Goal: Task Accomplishment & Management: Manage account settings

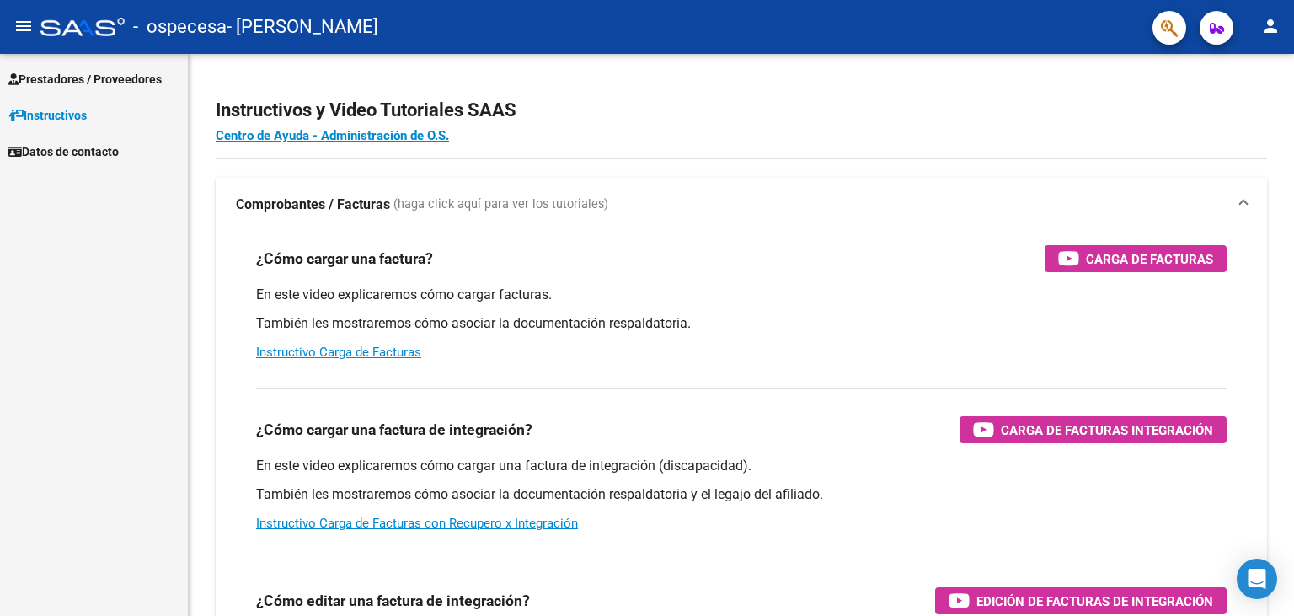
click at [43, 74] on span "Prestadores / Proveedores" at bounding box center [84, 79] width 153 height 19
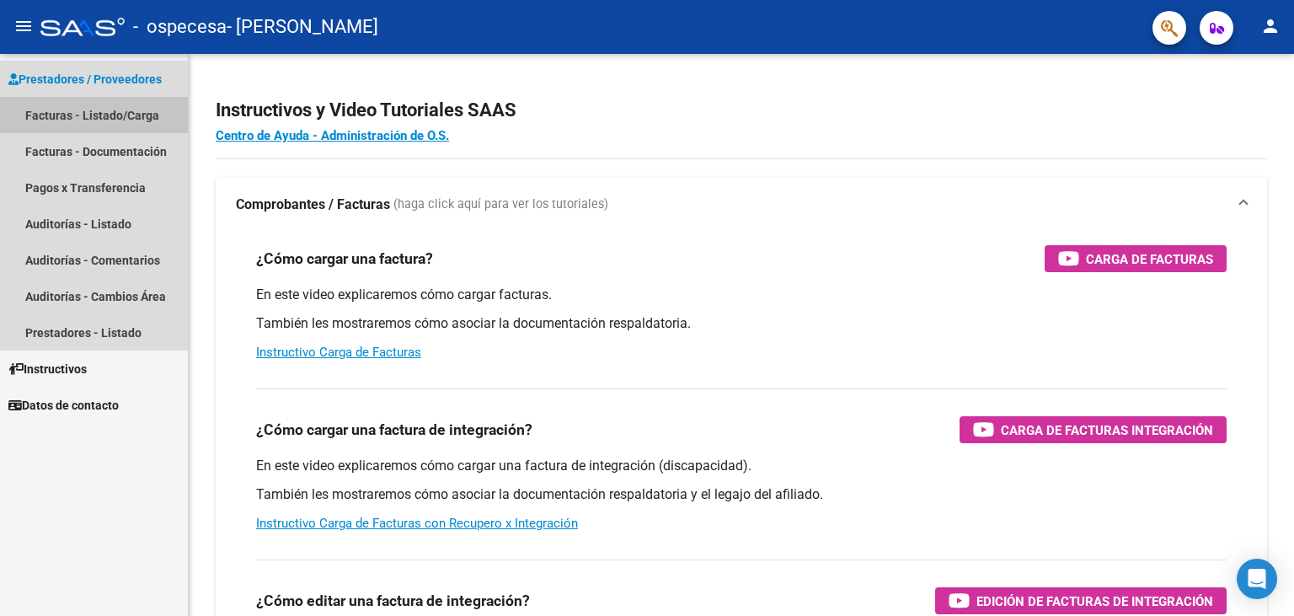
click at [62, 115] on link "Facturas - Listado/Carga" at bounding box center [94, 115] width 188 height 36
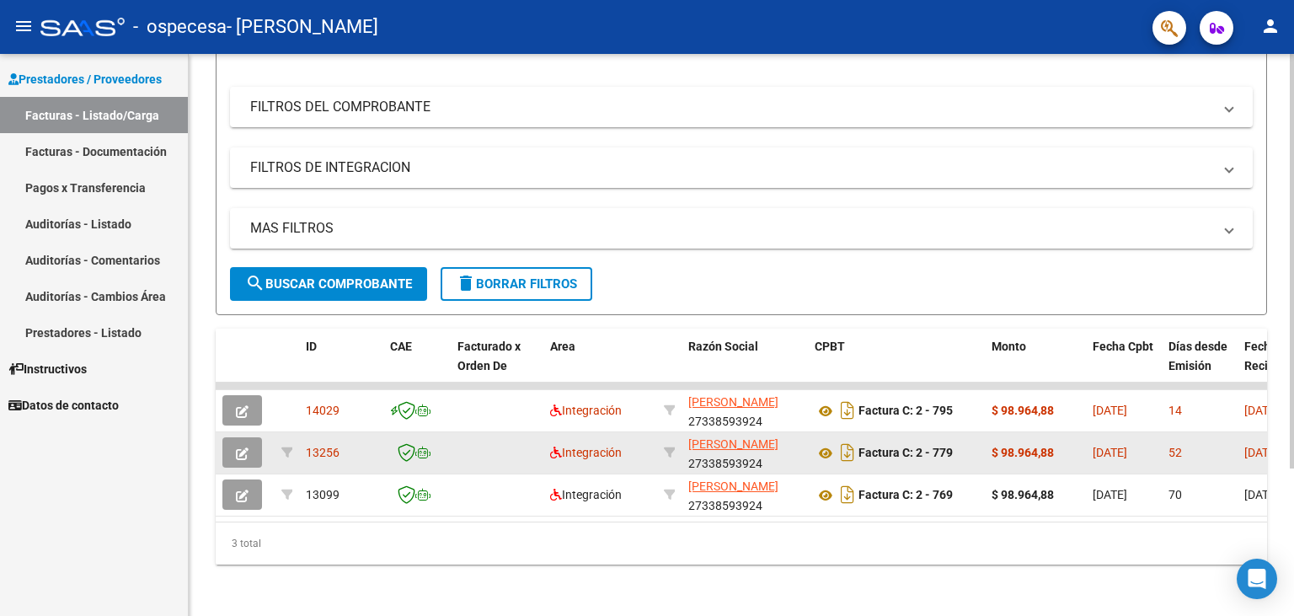
click at [324, 449] on span "13256" at bounding box center [323, 452] width 34 height 13
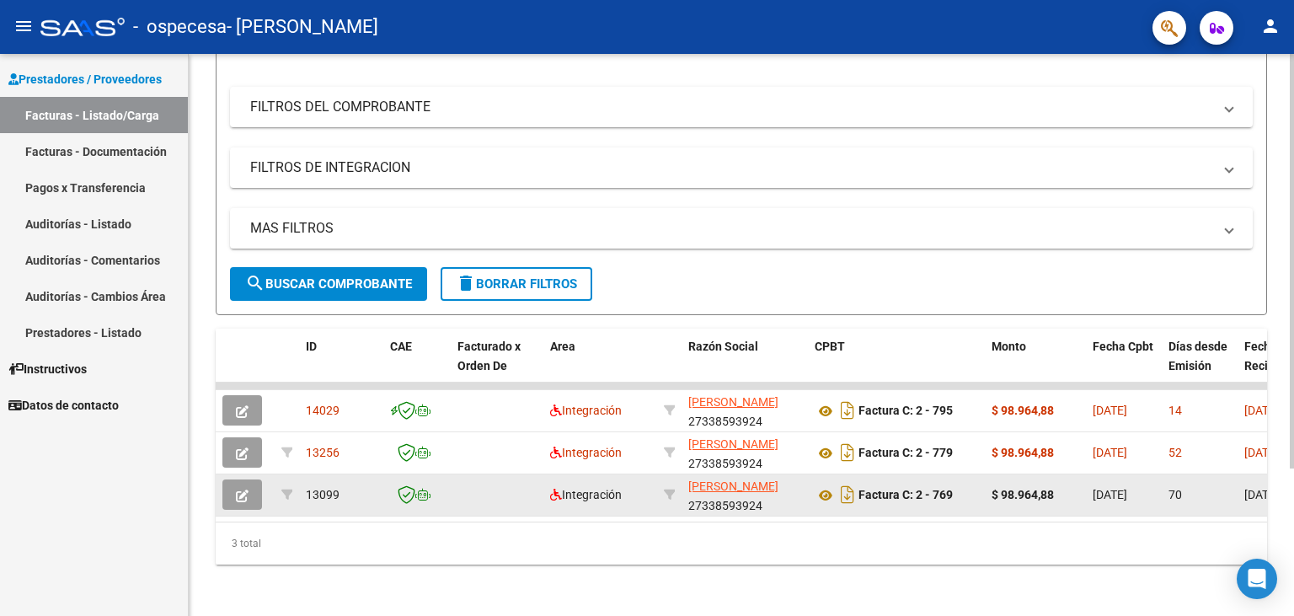
click at [343, 499] on div "13099" at bounding box center [341, 494] width 71 height 19
click at [247, 495] on icon "button" at bounding box center [242, 495] width 13 height 13
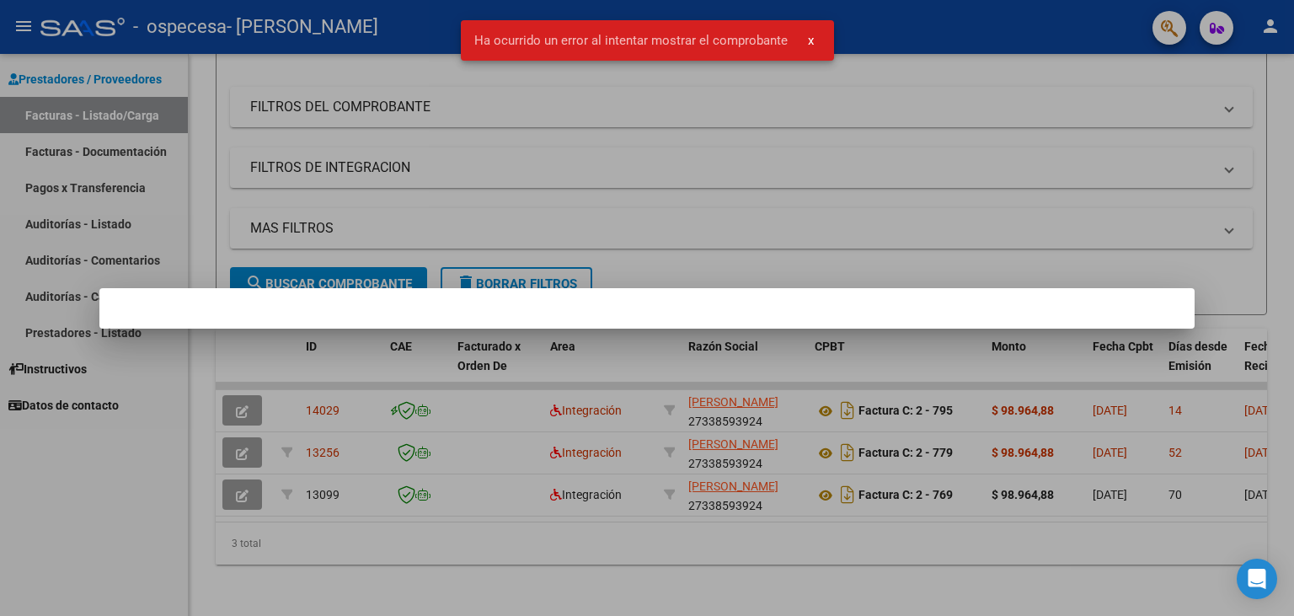
click at [811, 39] on span "x" at bounding box center [811, 40] width 6 height 15
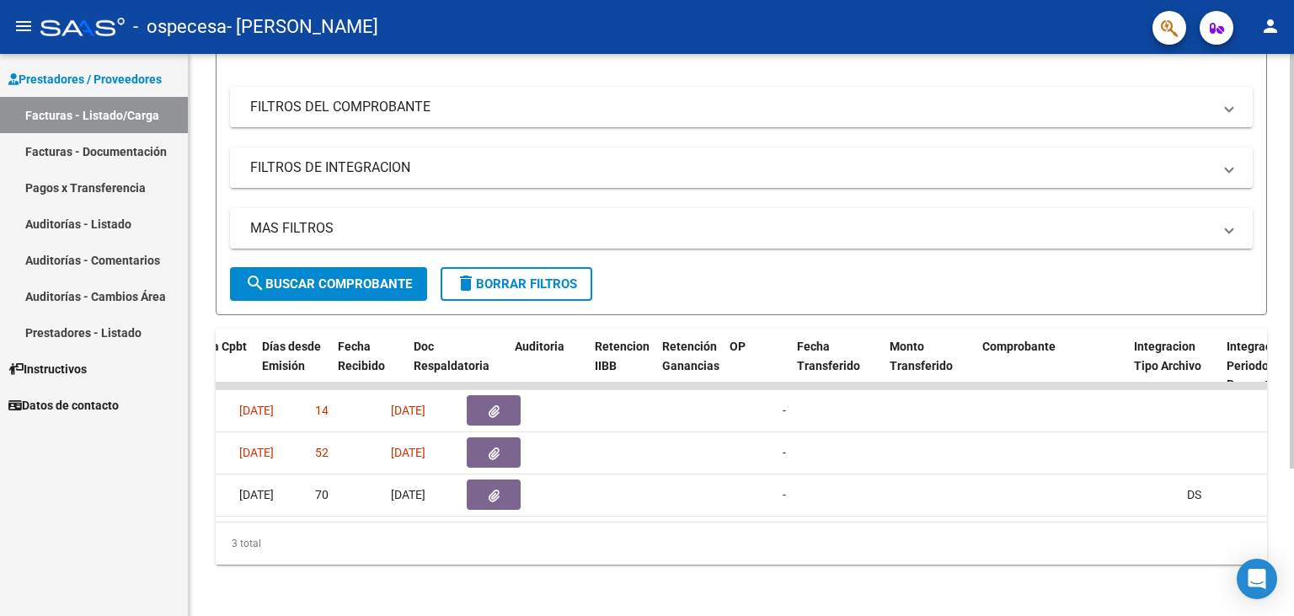
scroll to position [0, 1078]
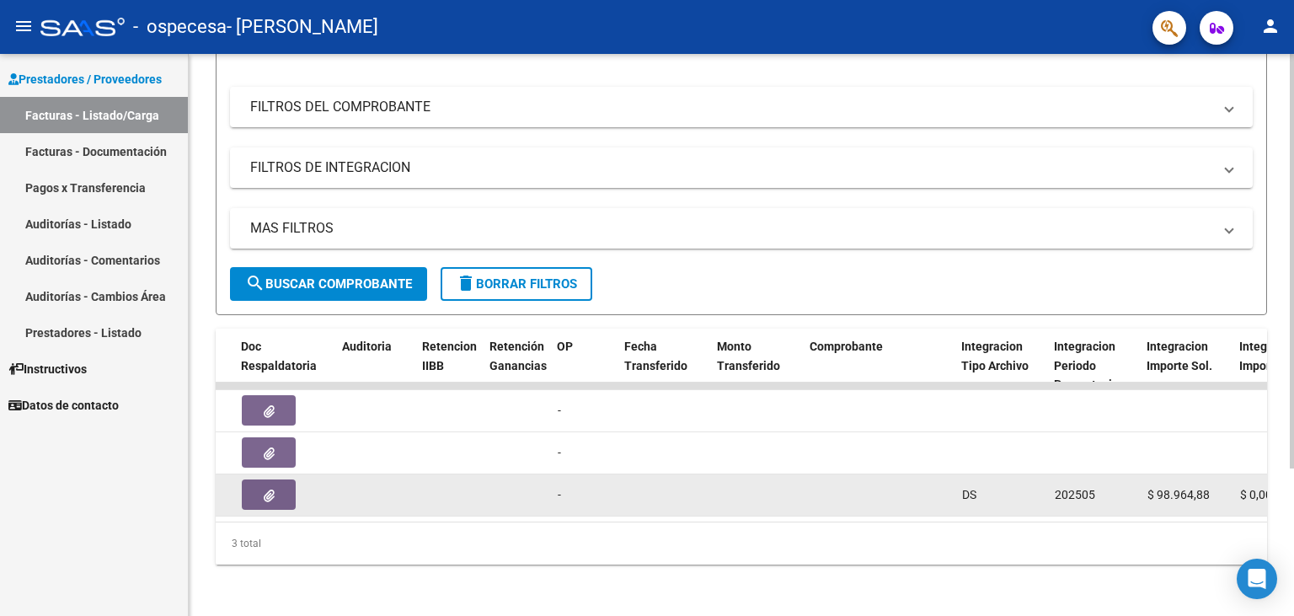
click at [275, 494] on button "button" at bounding box center [269, 494] width 54 height 30
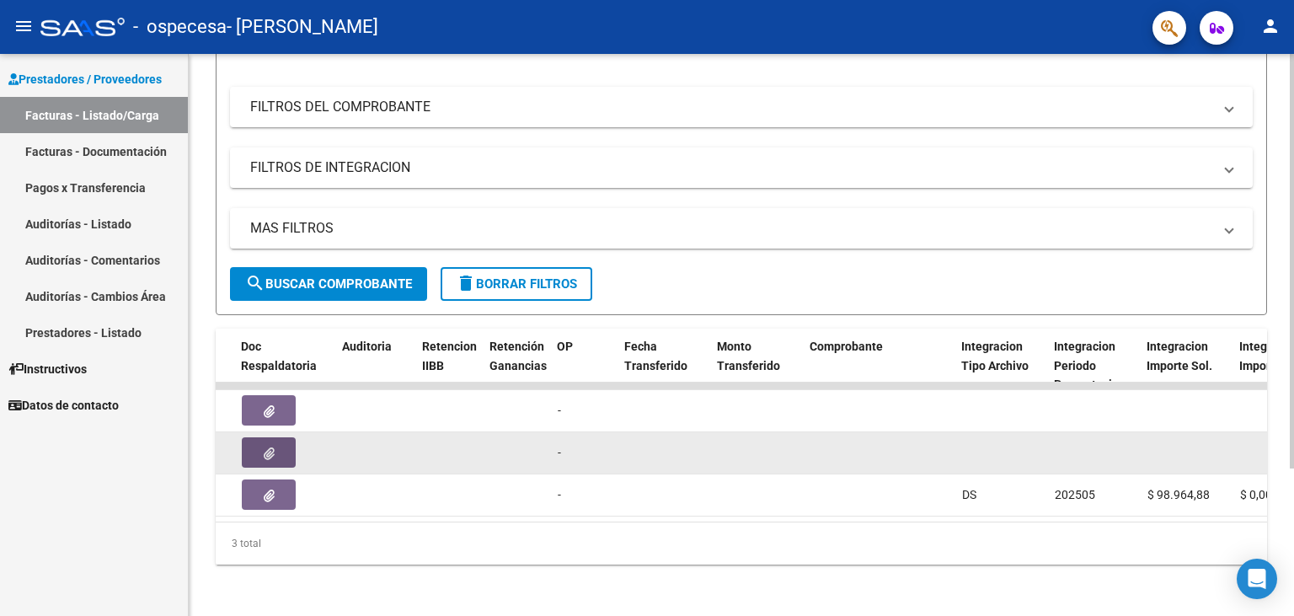
click at [267, 455] on icon "button" at bounding box center [269, 453] width 11 height 13
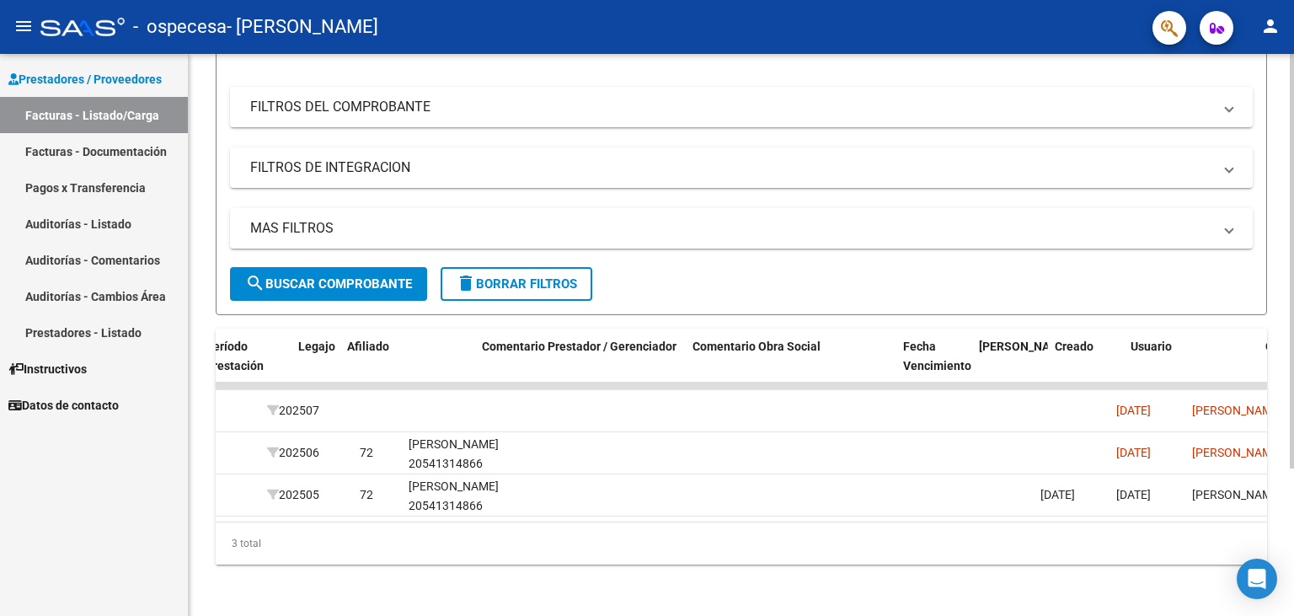
scroll to position [0, 2500]
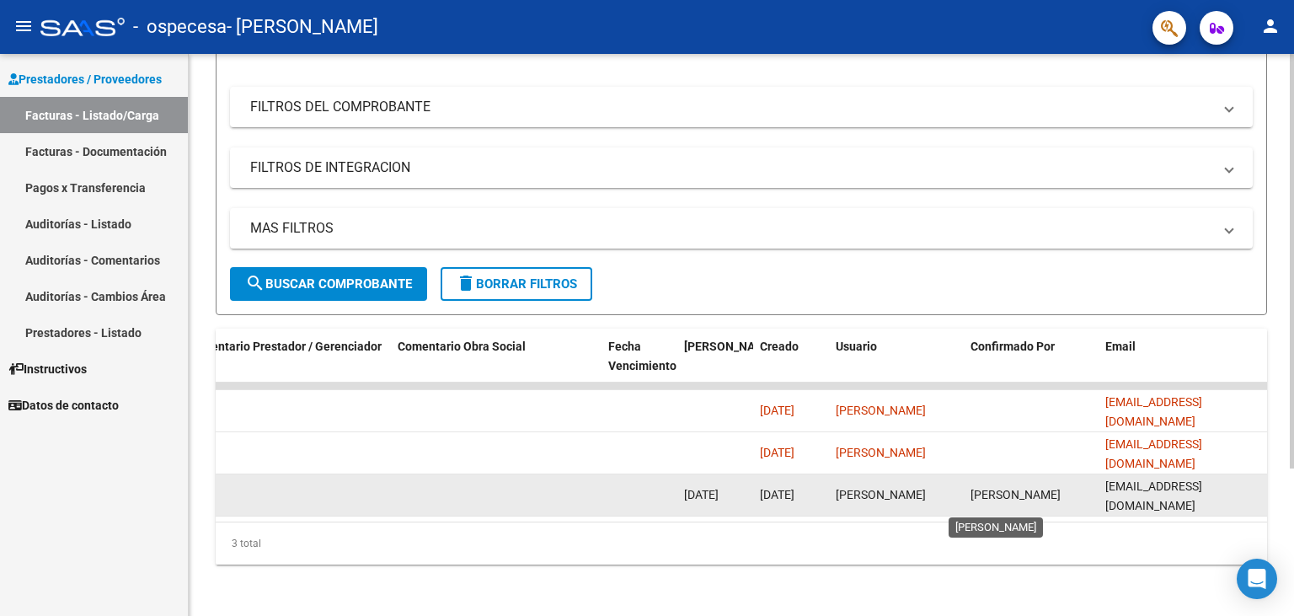
click at [989, 488] on span "[PERSON_NAME]" at bounding box center [1015, 494] width 90 height 13
click at [996, 488] on span "[PERSON_NAME]" at bounding box center [1015, 494] width 90 height 13
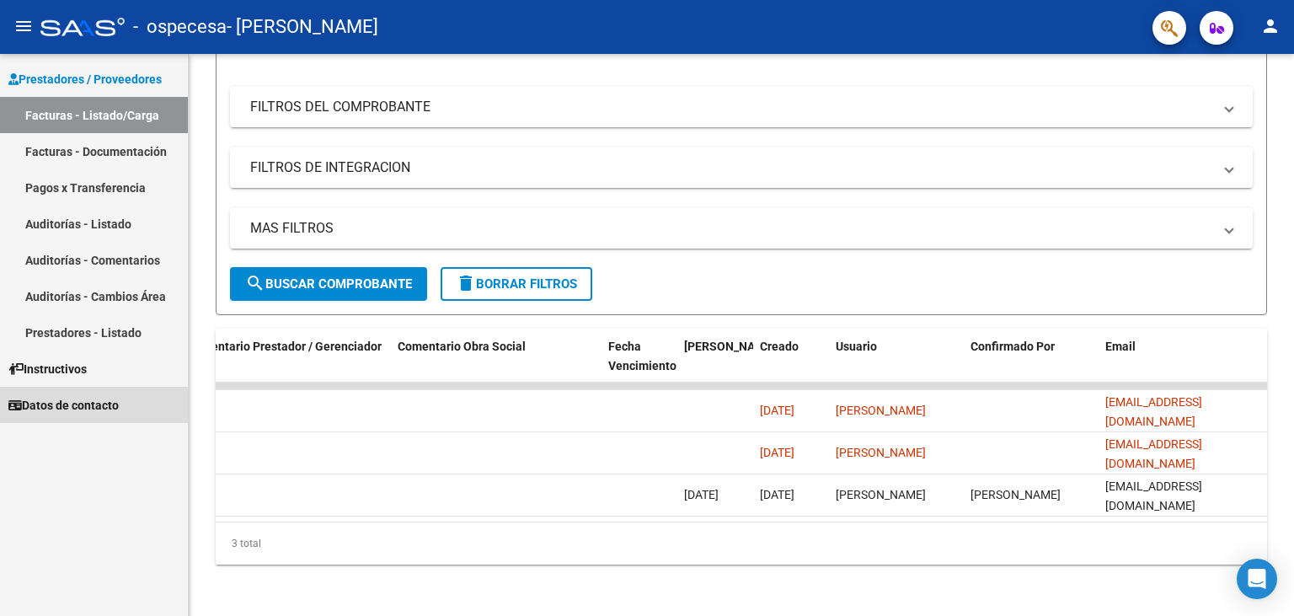
click at [52, 403] on span "Datos de contacto" at bounding box center [63, 405] width 110 height 19
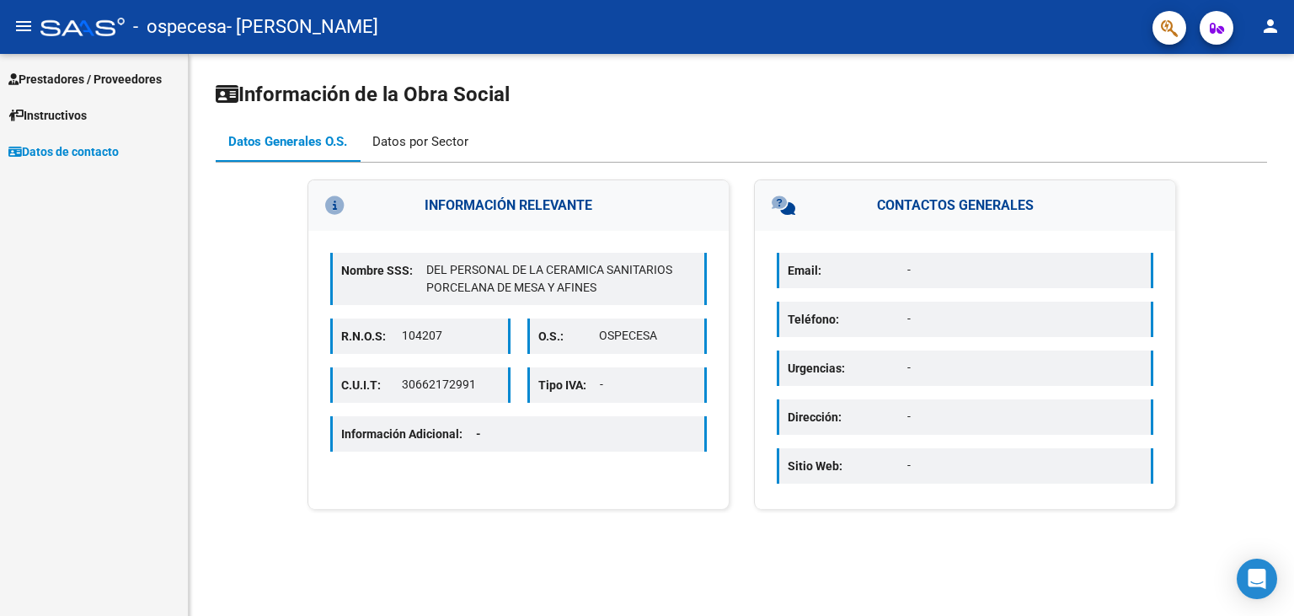
click at [437, 147] on div "Datos por Sector" at bounding box center [420, 141] width 96 height 19
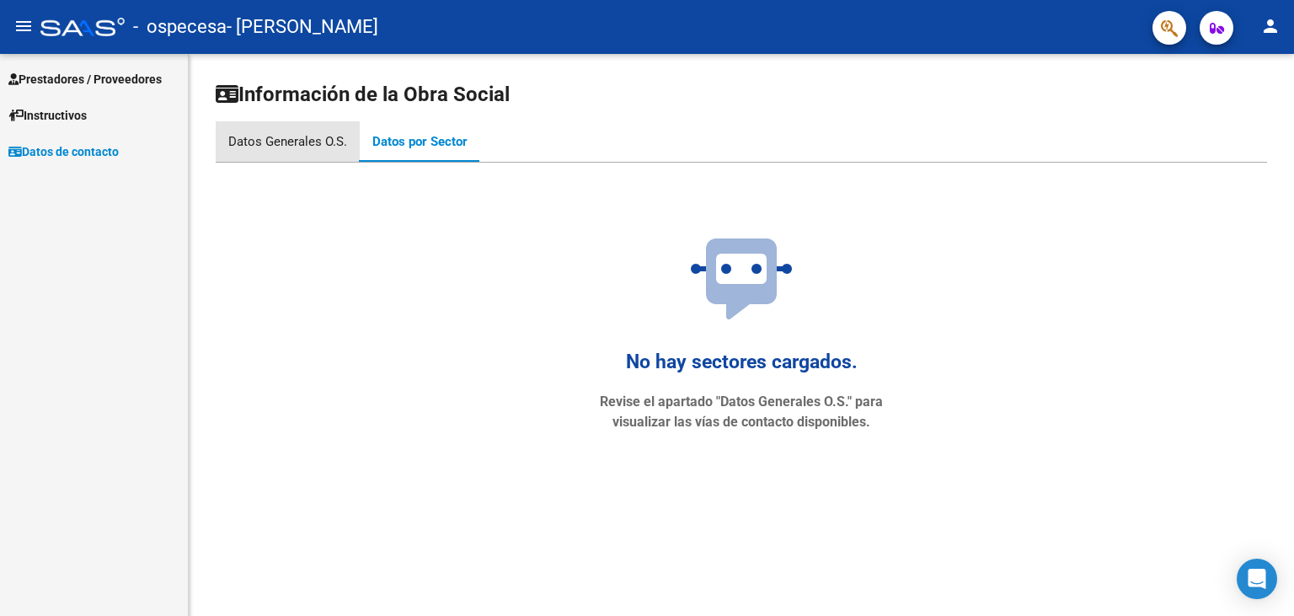
click at [288, 140] on div "Datos Generales O.S." at bounding box center [287, 141] width 119 height 19
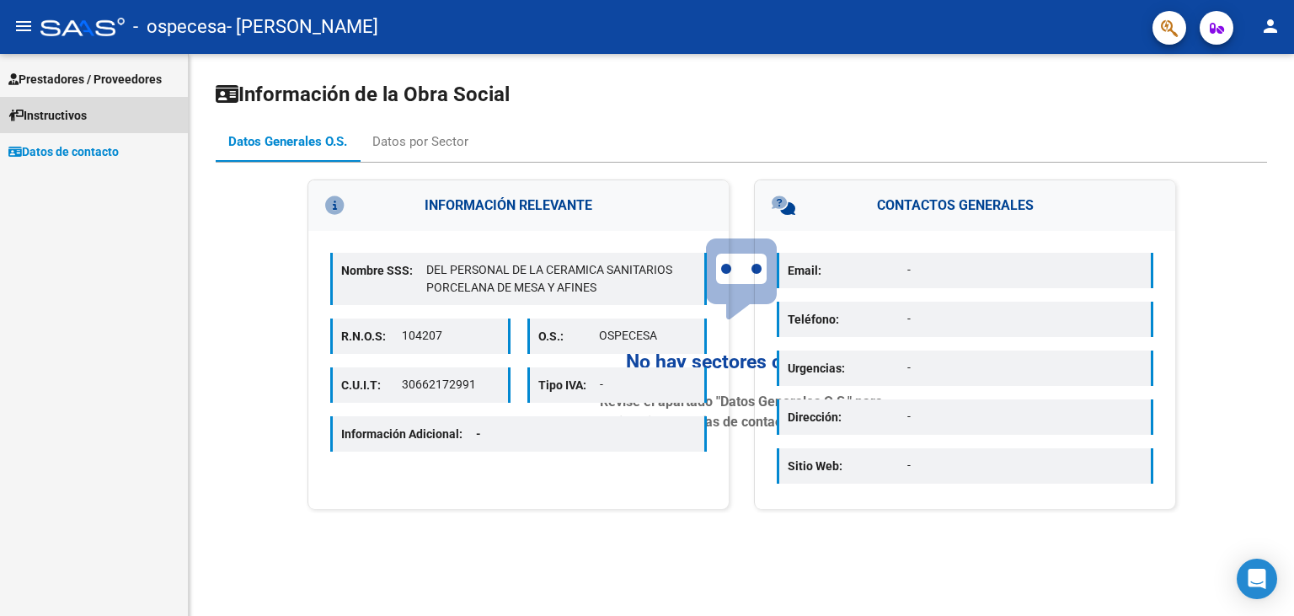
click at [66, 109] on span "Instructivos" at bounding box center [47, 115] width 78 height 19
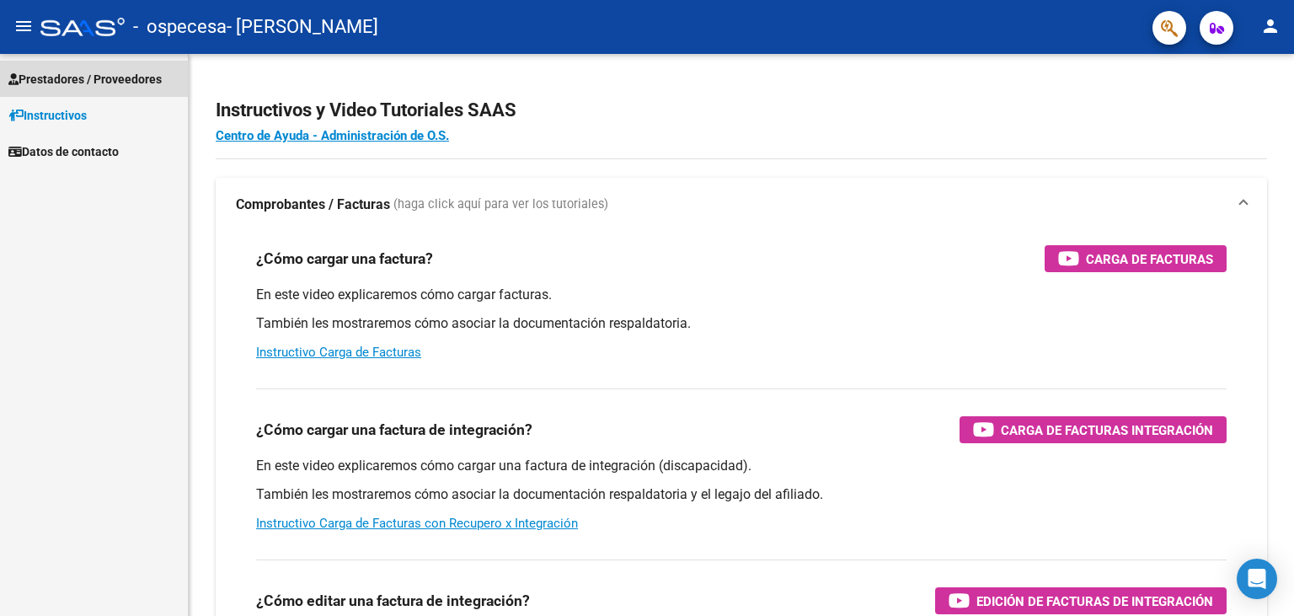
click at [56, 72] on span "Prestadores / Proveedores" at bounding box center [84, 79] width 153 height 19
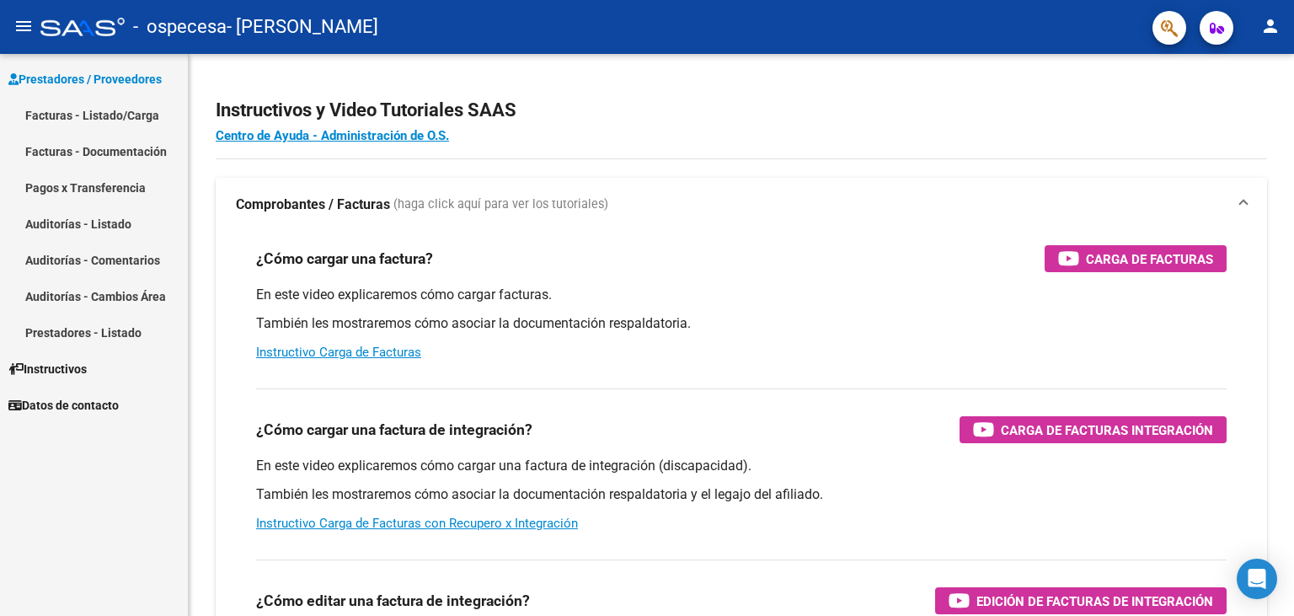
click at [83, 154] on link "Facturas - Documentación" at bounding box center [94, 151] width 188 height 36
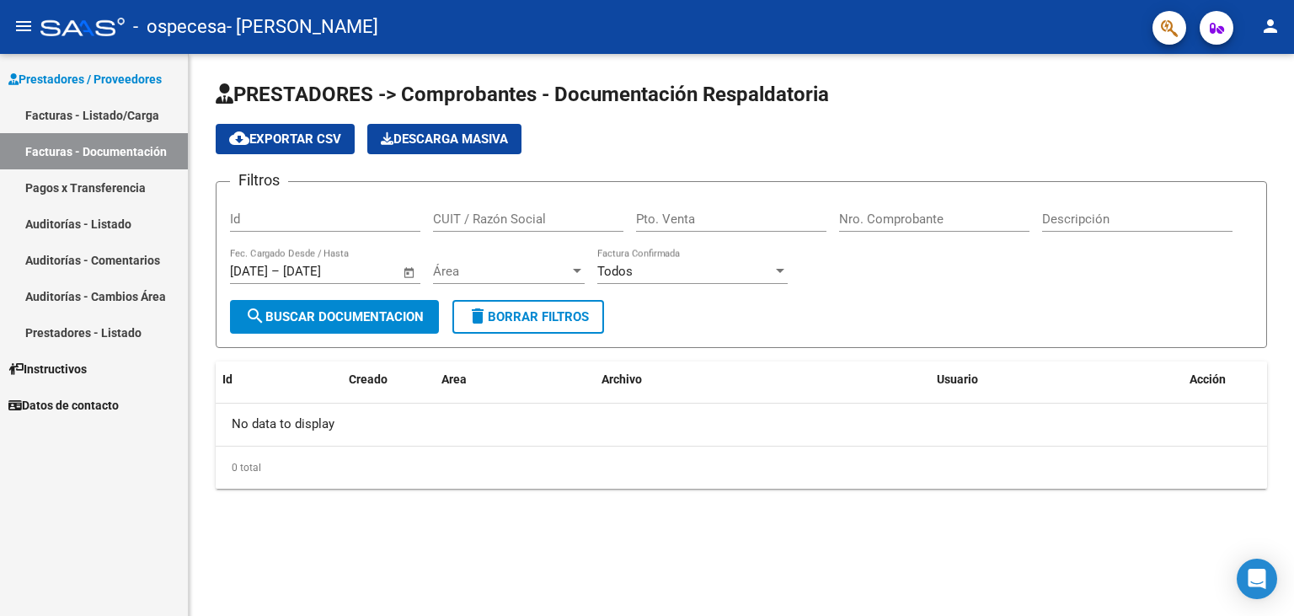
click at [77, 120] on link "Facturas - Listado/Carga" at bounding box center [94, 115] width 188 height 36
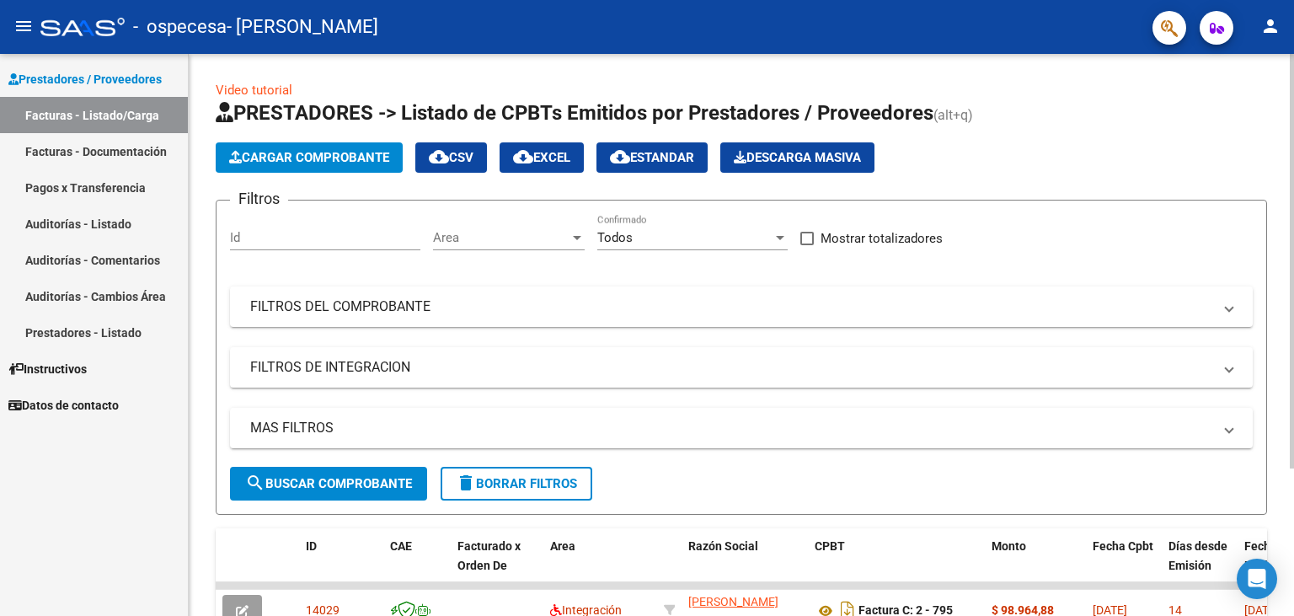
click at [251, 87] on link "Video tutorial" at bounding box center [254, 90] width 77 height 15
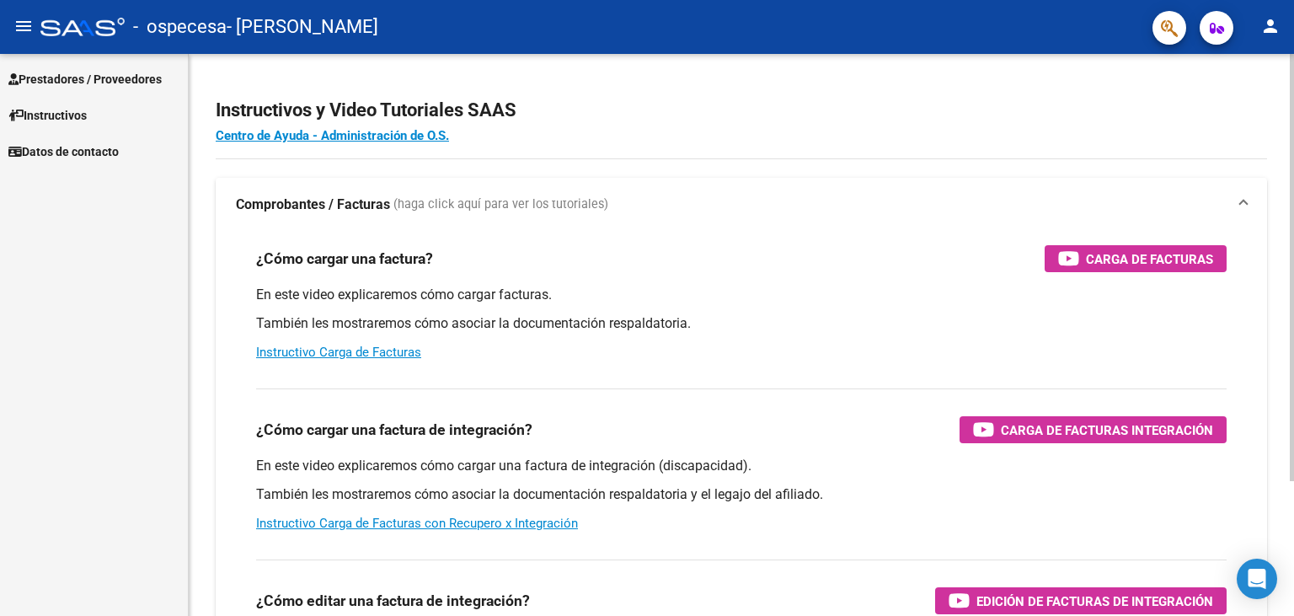
click at [104, 90] on link "Prestadores / Proveedores" at bounding box center [94, 79] width 188 height 36
click at [97, 84] on span "Prestadores / Proveedores" at bounding box center [84, 79] width 153 height 19
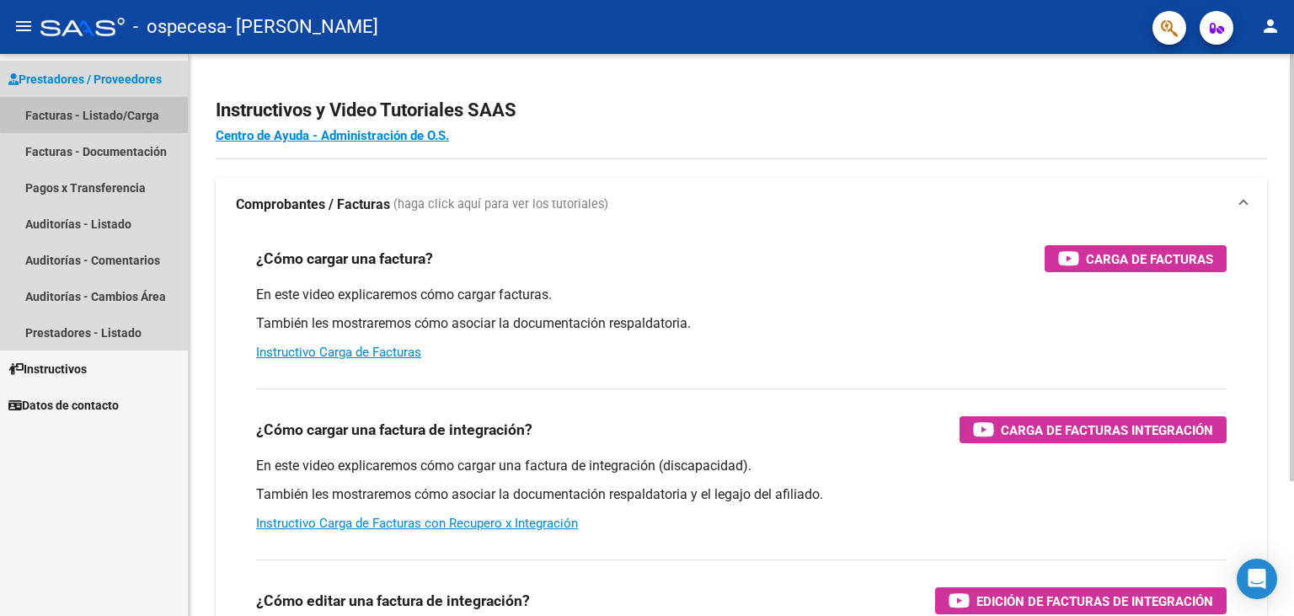
click at [94, 110] on link "Facturas - Listado/Carga" at bounding box center [94, 115] width 188 height 36
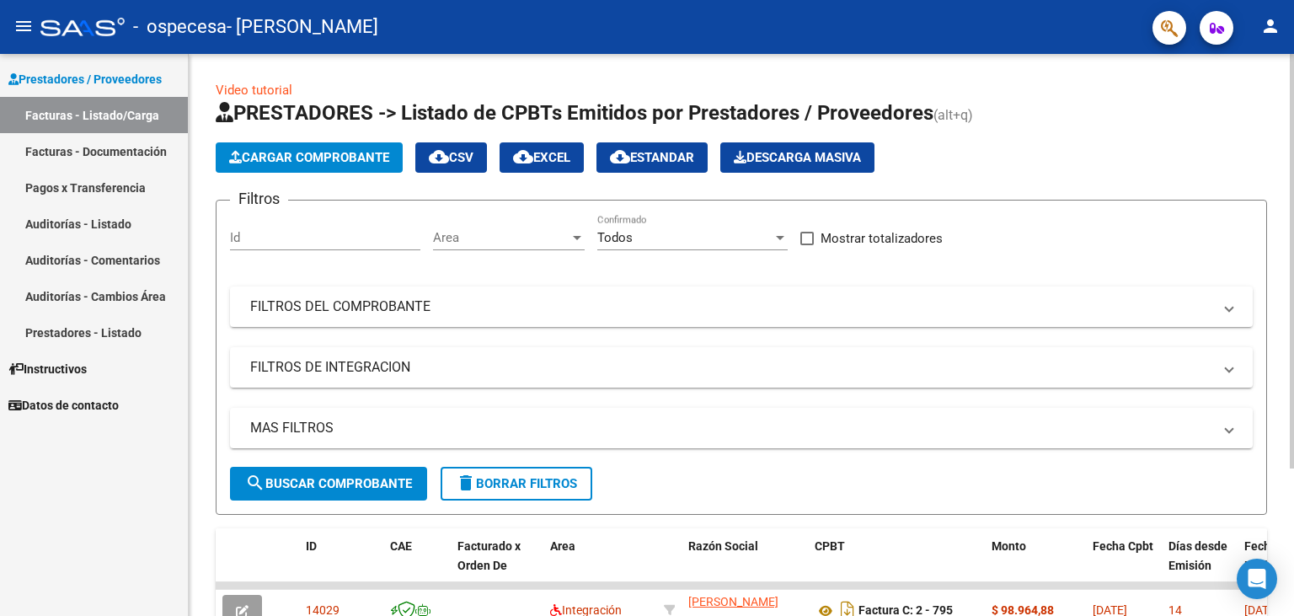
scroll to position [200, 0]
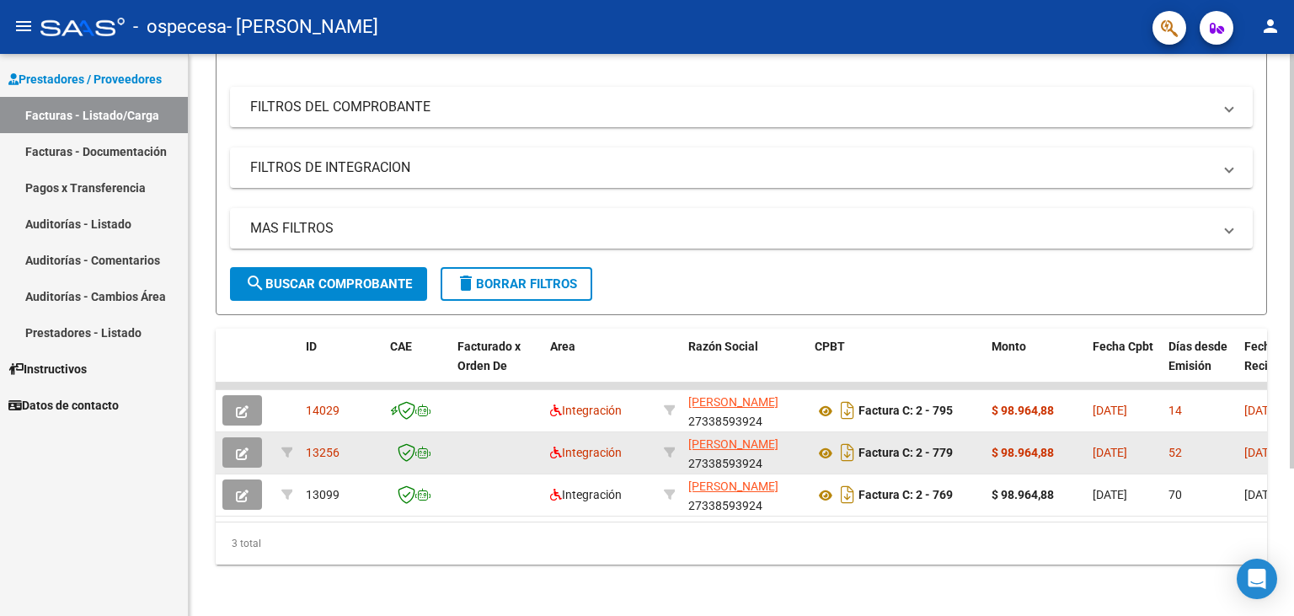
click at [322, 446] on span "13256" at bounding box center [323, 452] width 34 height 13
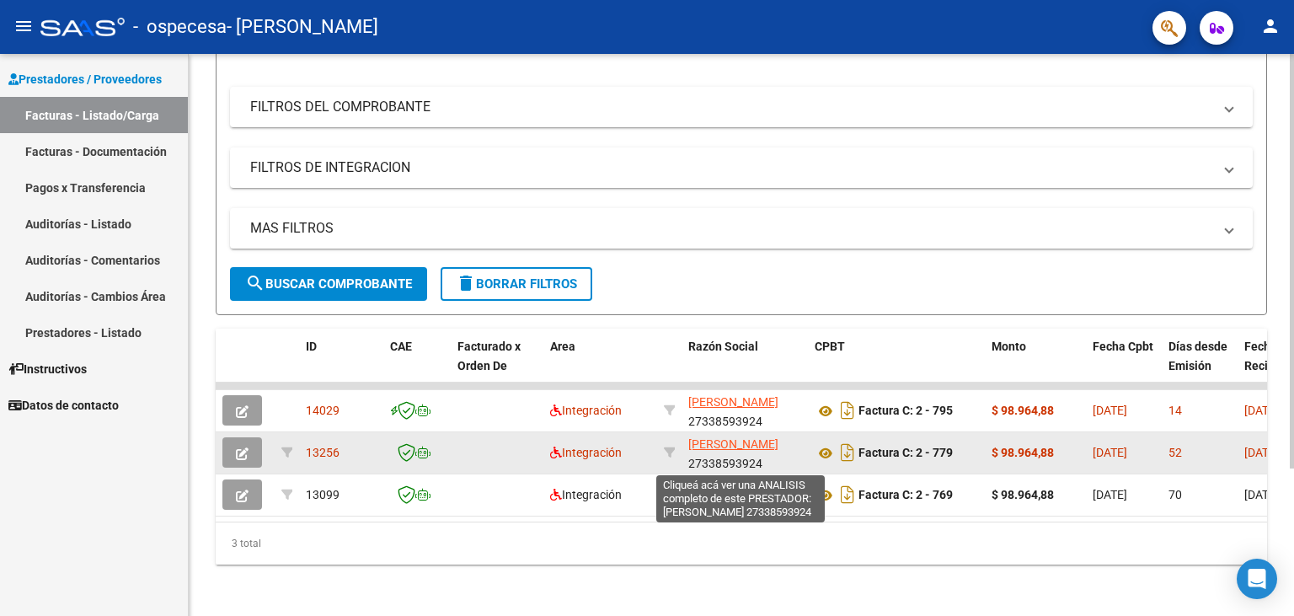
click at [743, 438] on span "[PERSON_NAME]" at bounding box center [733, 443] width 90 height 13
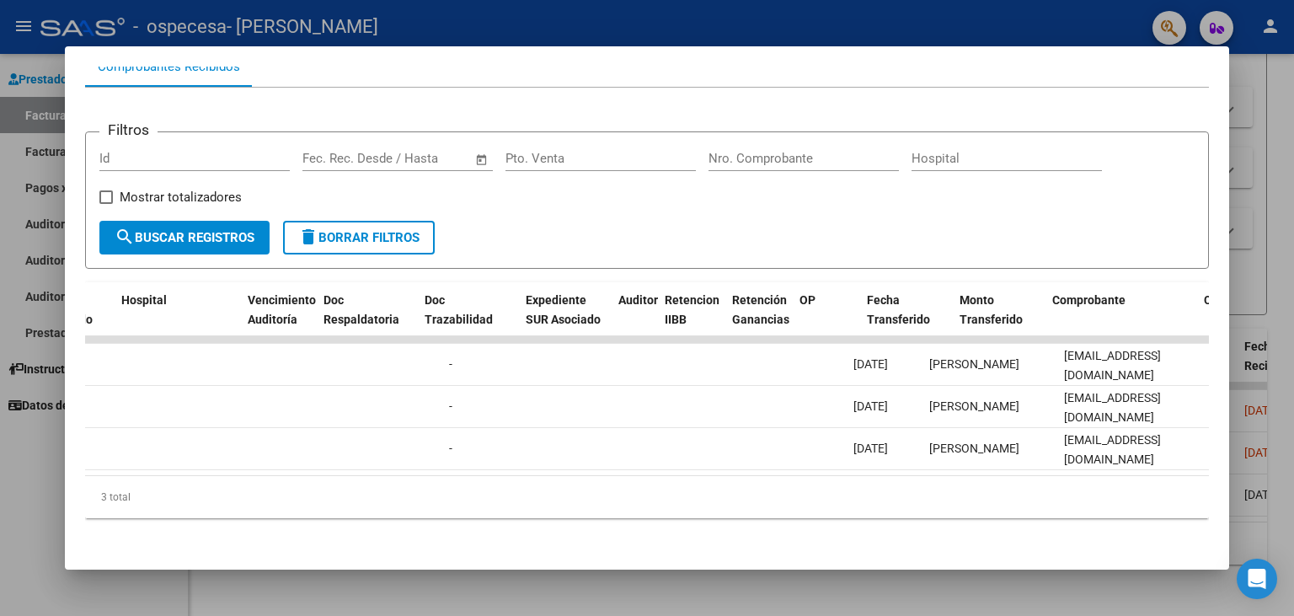
scroll to position [0, 0]
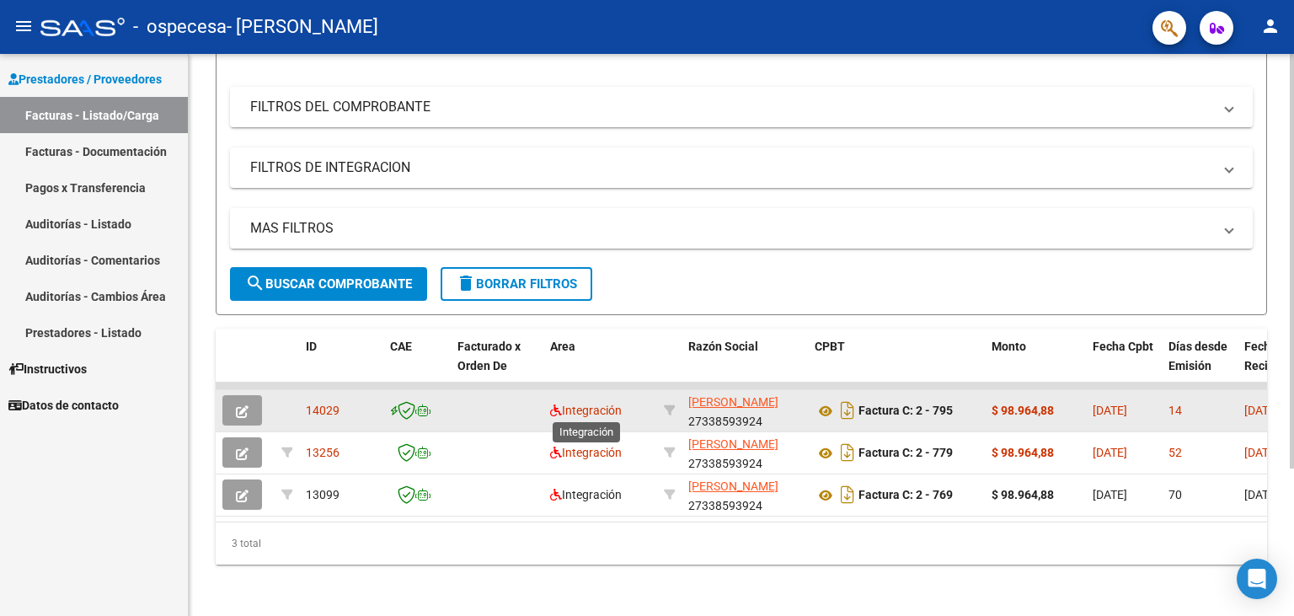
click at [577, 408] on span "Integración" at bounding box center [586, 409] width 72 height 13
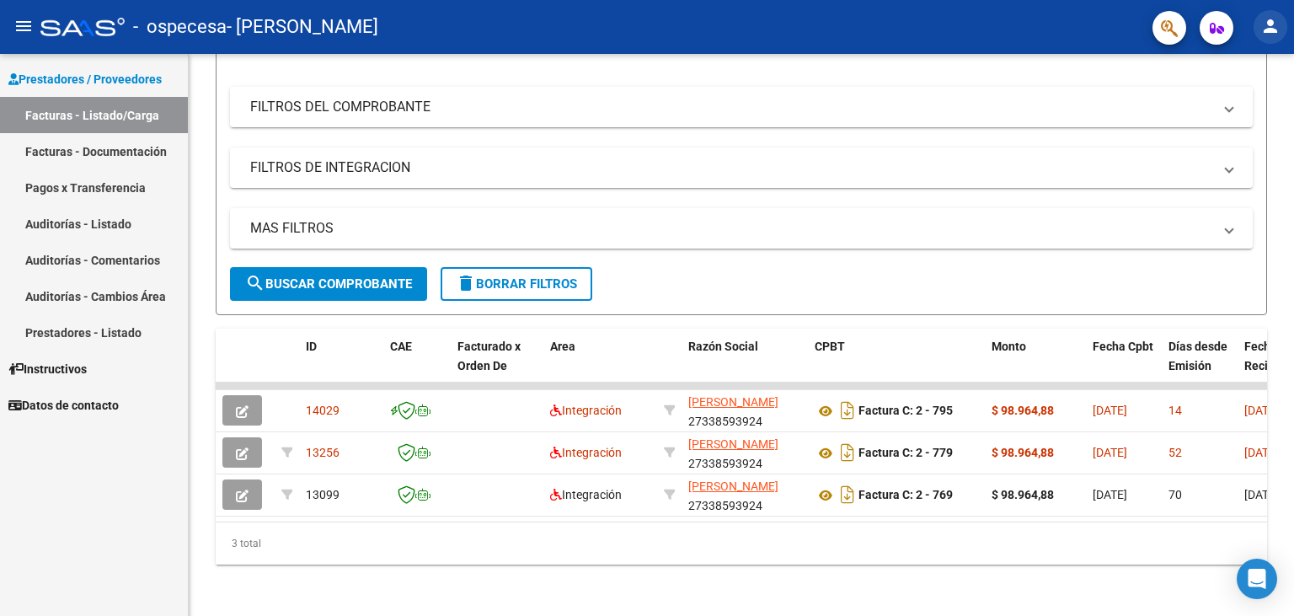
click at [1269, 22] on mat-icon "person" at bounding box center [1270, 26] width 20 height 20
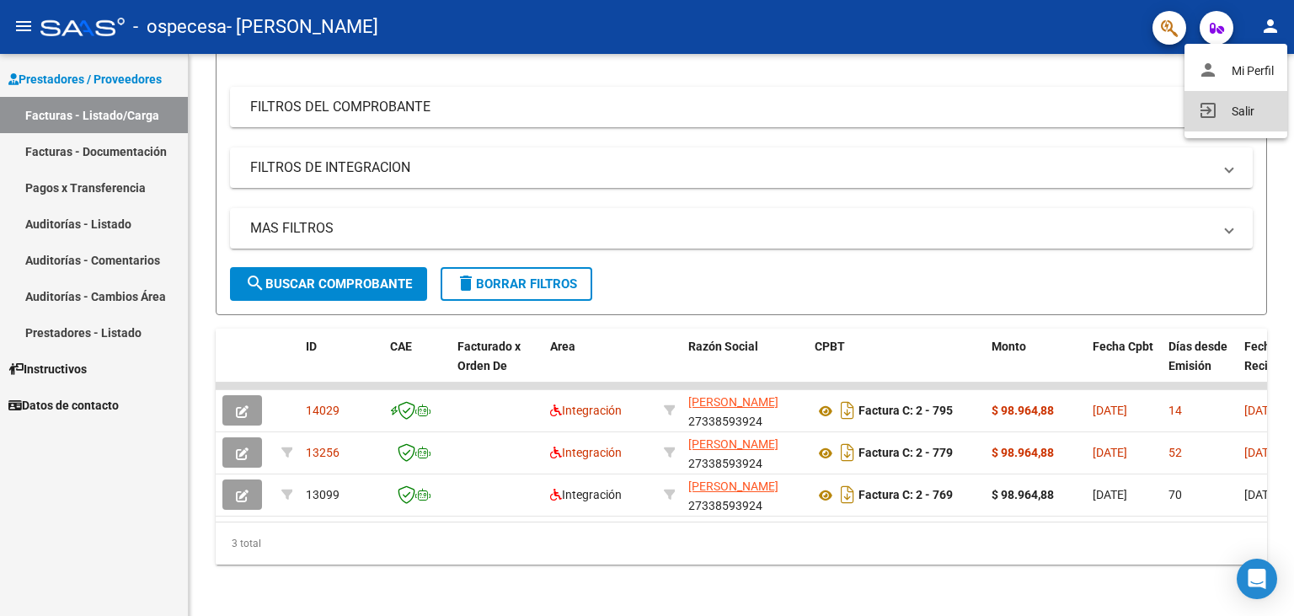
click at [1227, 107] on button "exit_to_app Salir" at bounding box center [1235, 111] width 103 height 40
